Goal: Task Accomplishment & Management: Complete application form

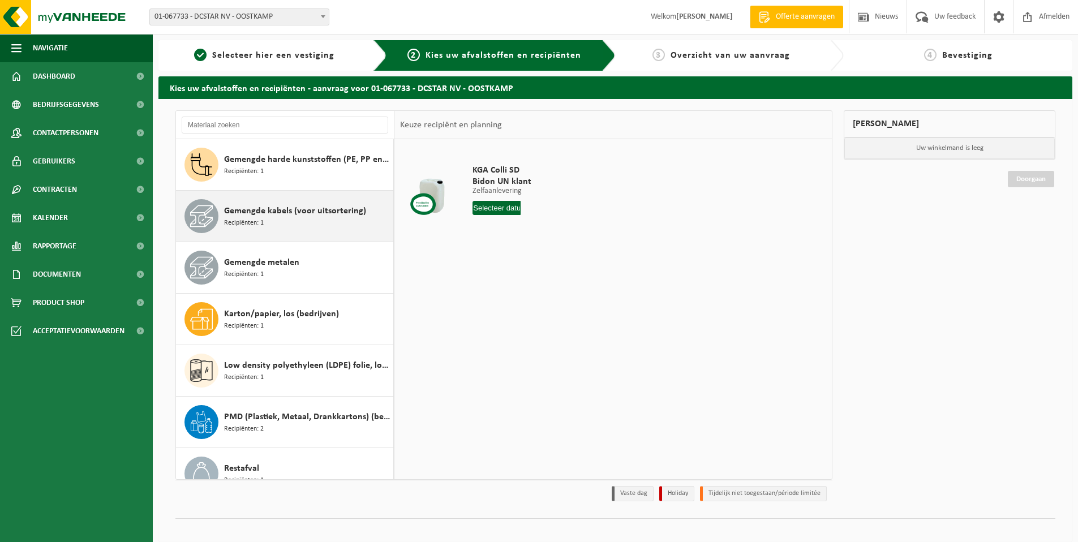
scroll to position [412, 0]
click at [262, 210] on span "Gemengde kabels (voor uitsortering)" at bounding box center [295, 211] width 142 height 14
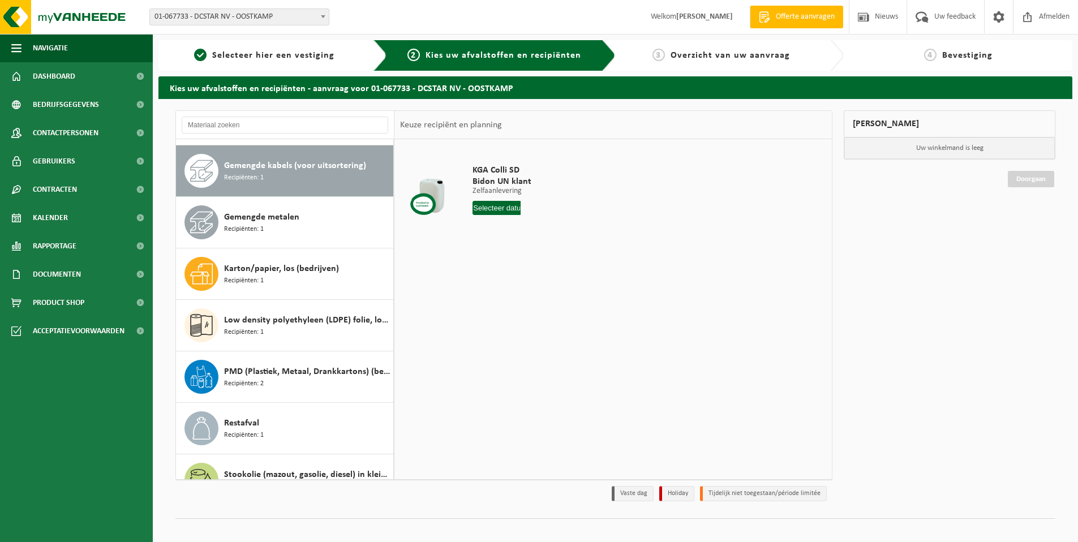
scroll to position [463, 0]
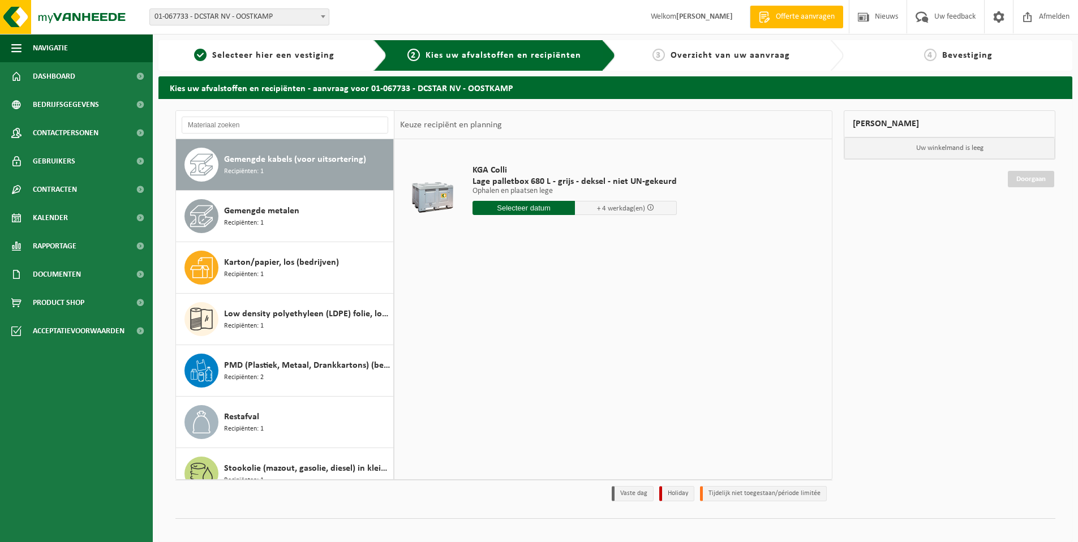
click at [534, 209] on input "text" at bounding box center [523, 208] width 102 height 14
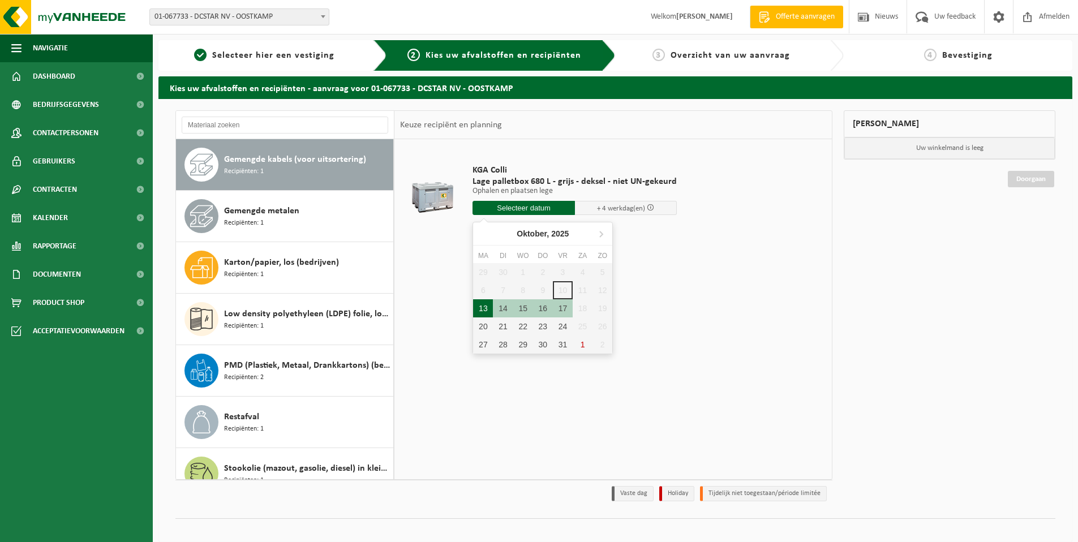
click at [487, 310] on div "13" at bounding box center [483, 308] width 20 height 18
type input "Van 2025-10-13"
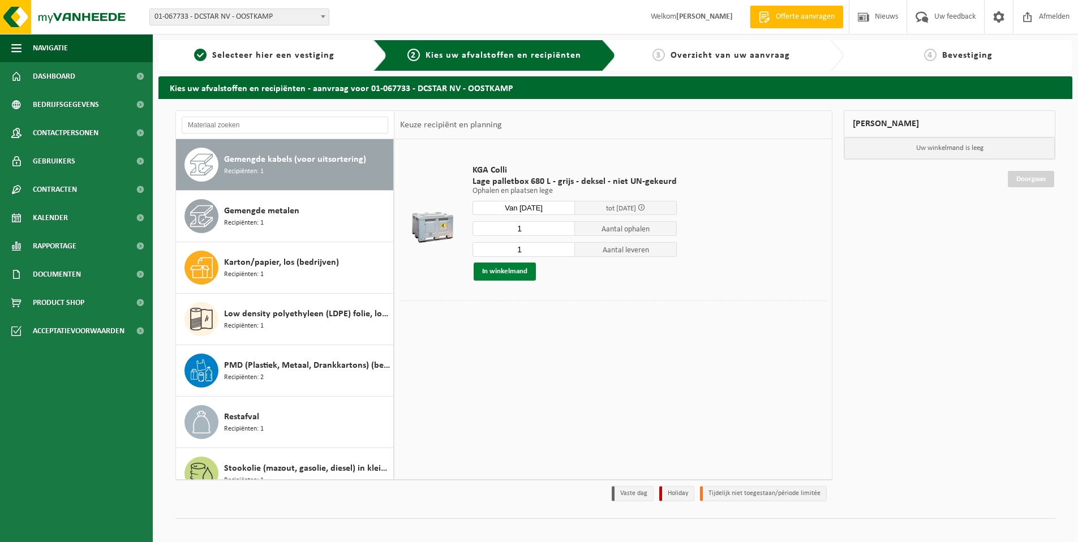
click at [522, 274] on button "In winkelmand" at bounding box center [504, 271] width 62 height 18
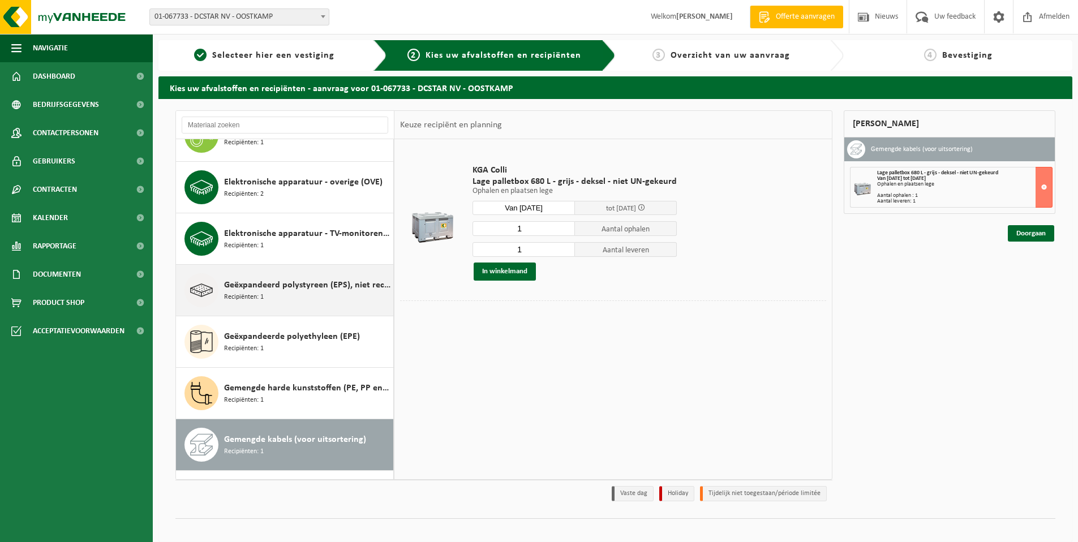
scroll to position [155, 0]
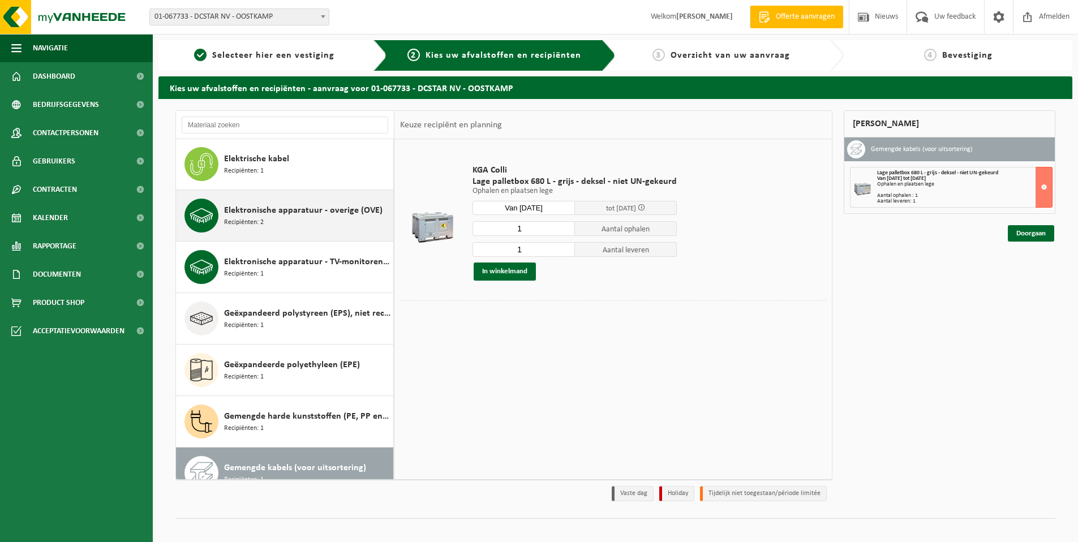
click at [280, 223] on div "Elektronische apparatuur - overige (OVE) Recipiënten: 2" at bounding box center [307, 216] width 166 height 34
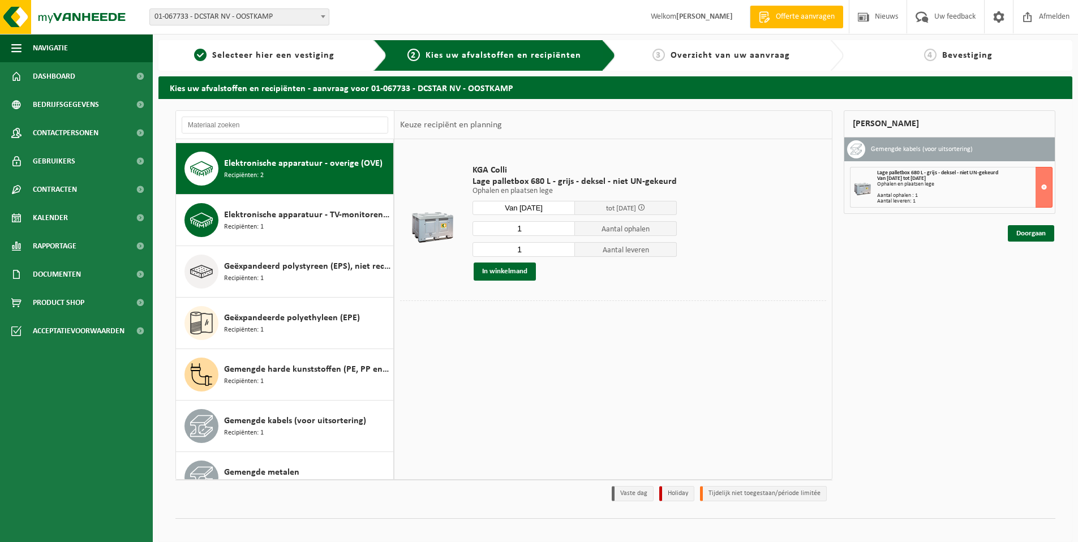
scroll to position [206, 0]
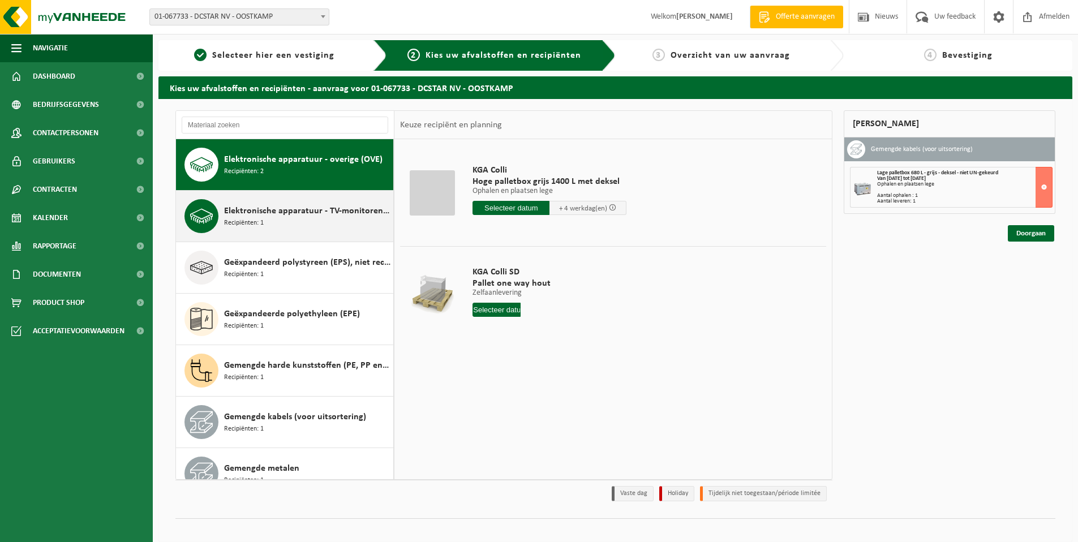
click at [279, 220] on div "Elektronische apparatuur - TV-monitoren (TVM) Recipiënten: 1" at bounding box center [307, 216] width 166 height 34
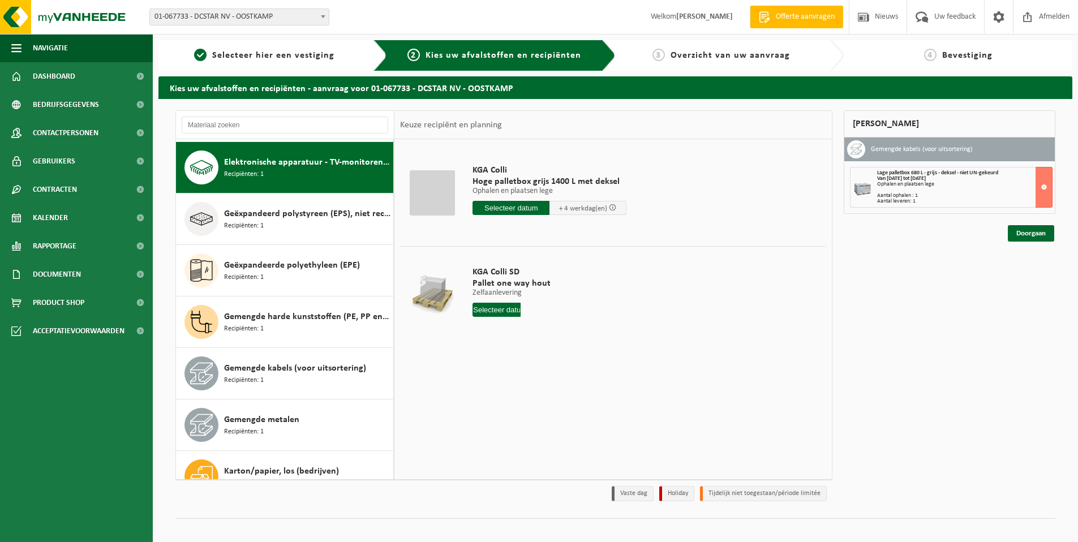
scroll to position [257, 0]
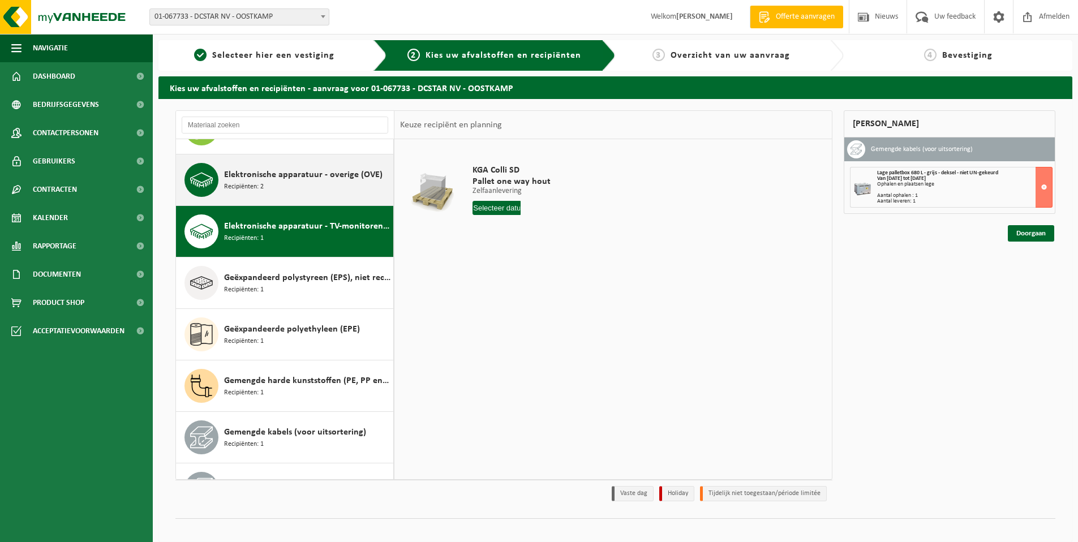
click at [278, 187] on div "Elektronische apparatuur - overige (OVE) Recipiënten: 2" at bounding box center [307, 180] width 166 height 34
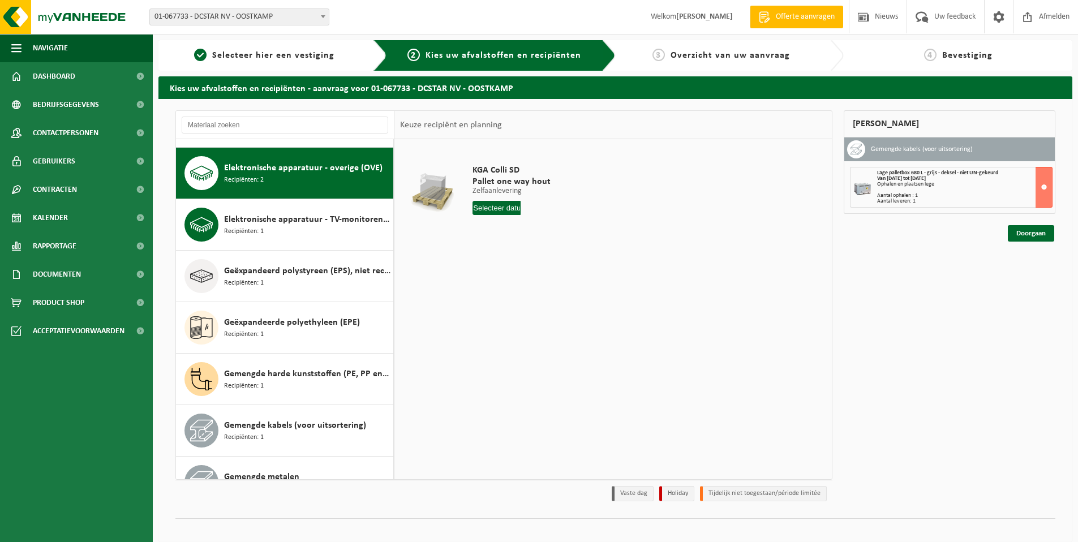
scroll to position [206, 0]
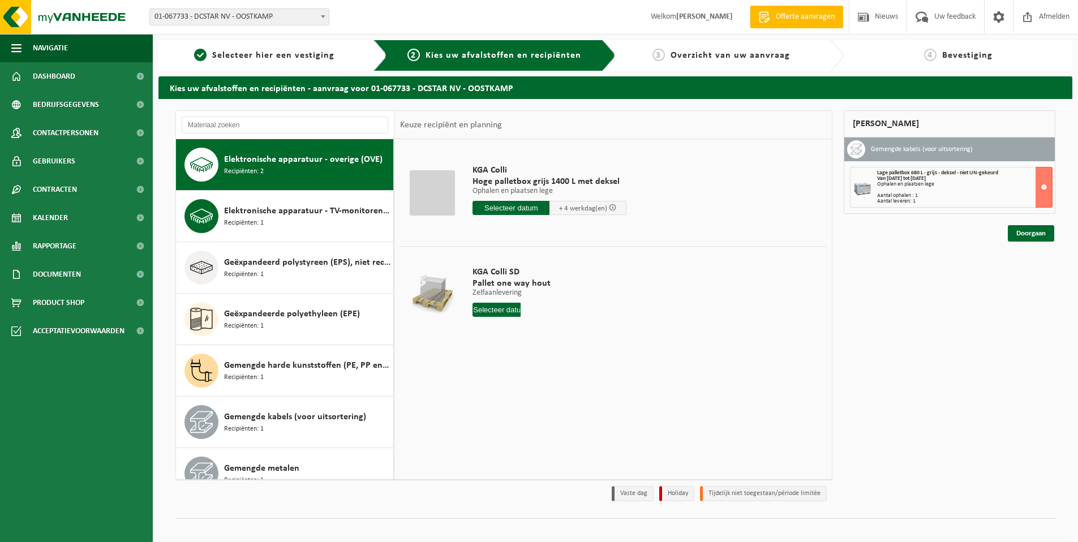
click at [489, 210] on input "text" at bounding box center [510, 208] width 77 height 14
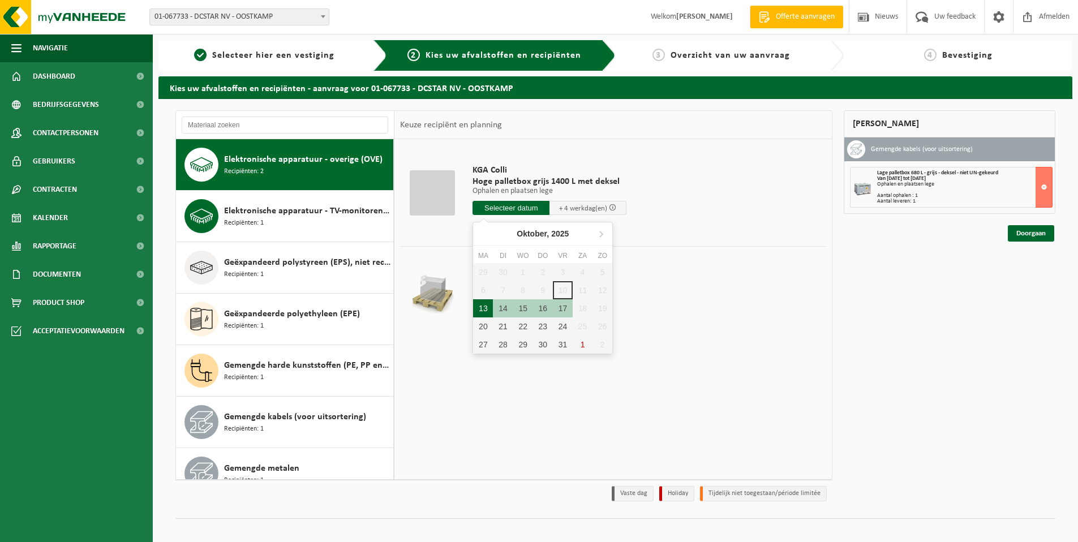
click at [485, 302] on div "13" at bounding box center [483, 308] width 20 height 18
type input "Van 2025-10-13"
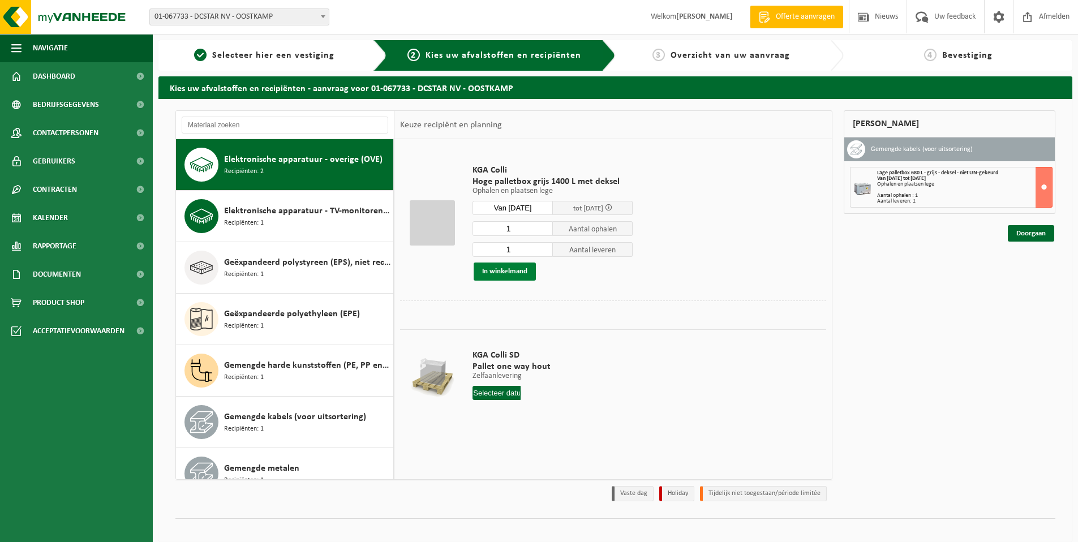
click at [486, 272] on button "In winkelmand" at bounding box center [504, 271] width 62 height 18
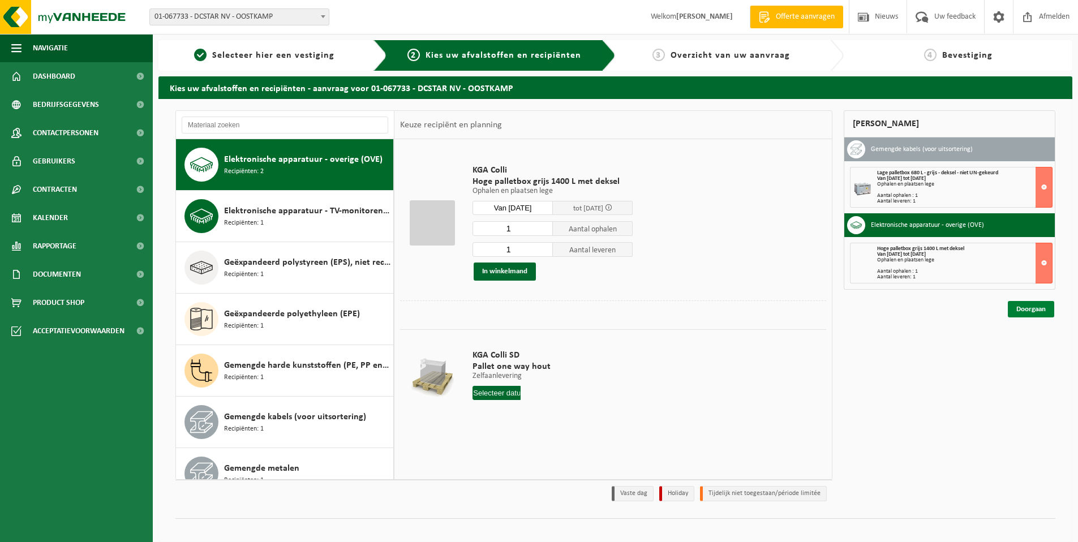
click at [1035, 309] on link "Doorgaan" at bounding box center [1030, 309] width 46 height 16
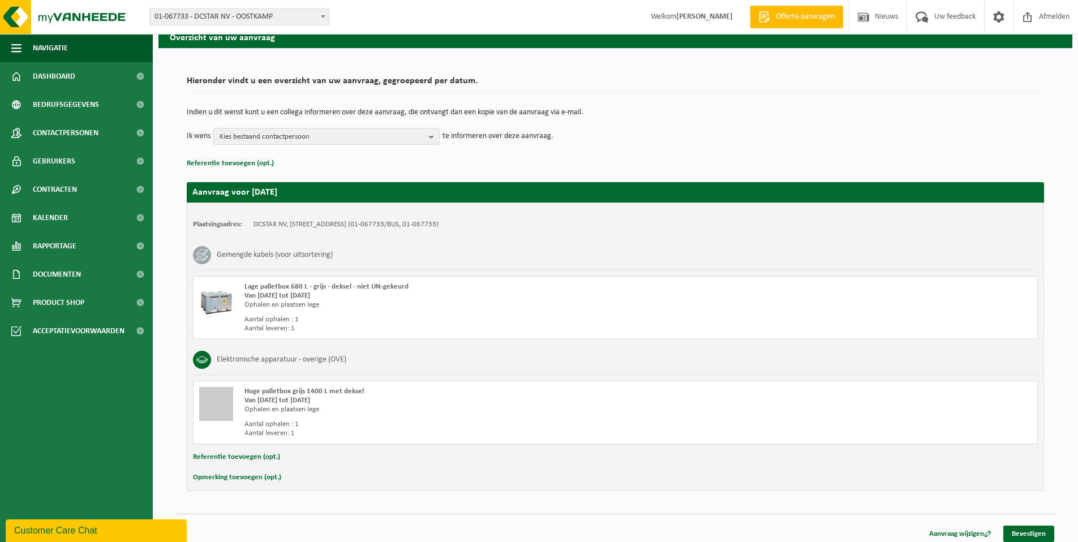
scroll to position [57, 0]
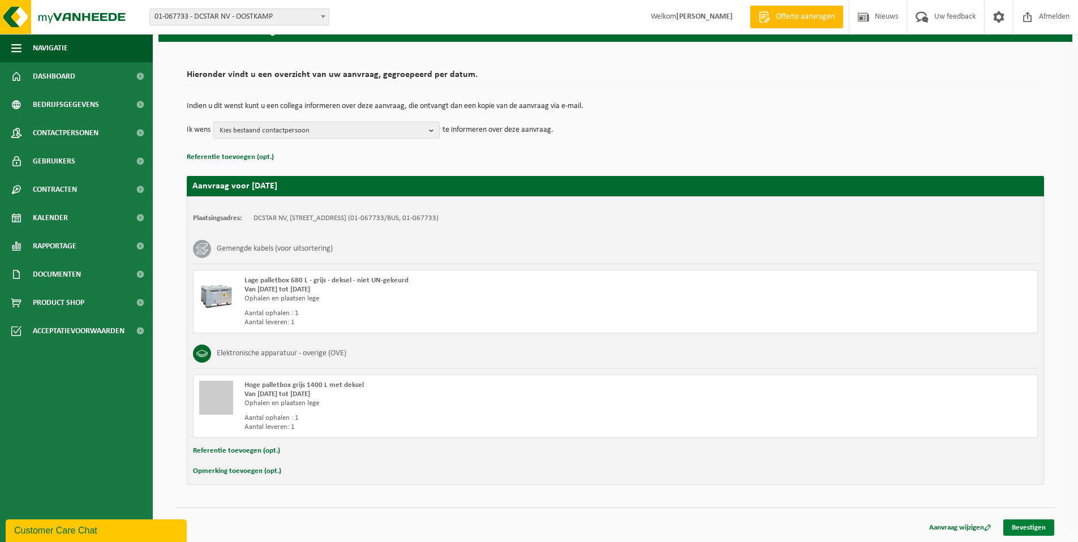
click at [1025, 525] on link "Bevestigen" at bounding box center [1028, 527] width 51 height 16
